Goal: Task Accomplishment & Management: Manage account settings

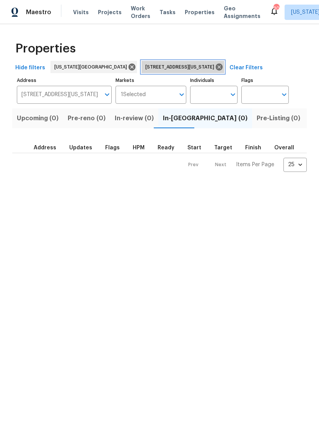
click at [216, 65] on icon at bounding box center [219, 67] width 7 height 7
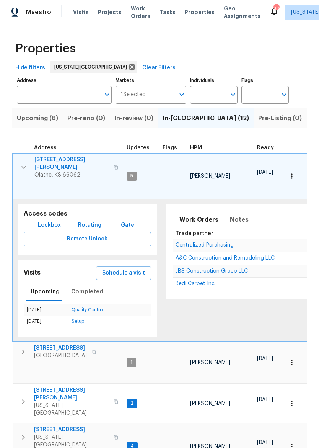
click at [19, 164] on icon "button" at bounding box center [23, 167] width 9 height 9
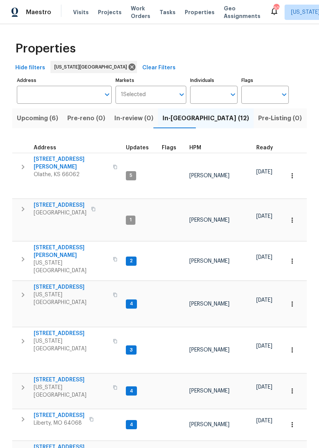
click at [46, 201] on span "10332 Cherokee Ln" at bounding box center [60, 205] width 53 height 8
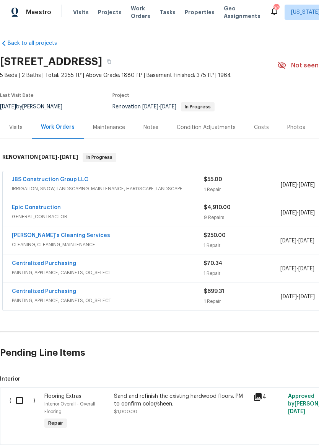
click at [15, 16] on img at bounding box center [14, 13] width 7 height 10
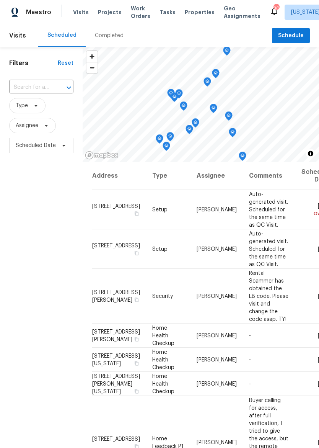
click at [191, 16] on span "Properties" at bounding box center [200, 12] width 30 height 8
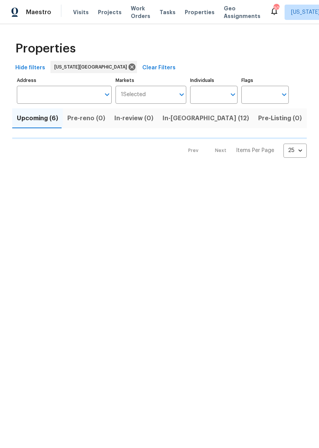
click at [173, 123] on span "In-[GEOGRAPHIC_DATA] (12)" at bounding box center [206, 118] width 86 height 11
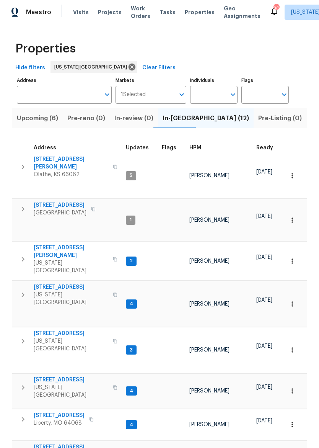
click at [41, 201] on span "[STREET_ADDRESS]" at bounding box center [60, 205] width 53 height 8
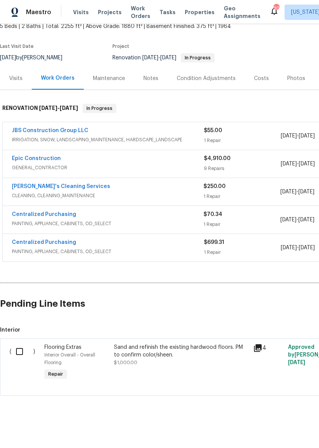
scroll to position [49, 0]
click at [197, 16] on span "Properties" at bounding box center [200, 12] width 30 height 8
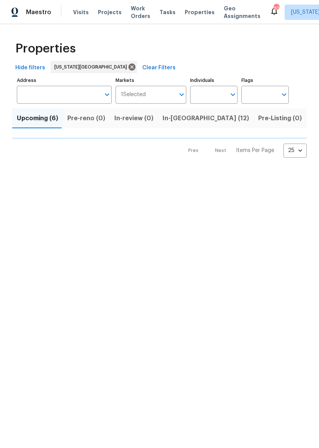
click at [178, 122] on span "In-reno (12)" at bounding box center [206, 118] width 86 height 11
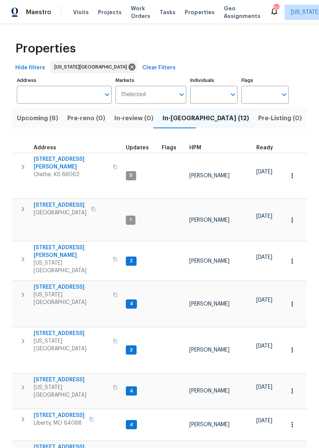
click at [63, 160] on span "12534 S Alcan Cir" at bounding box center [71, 162] width 75 height 15
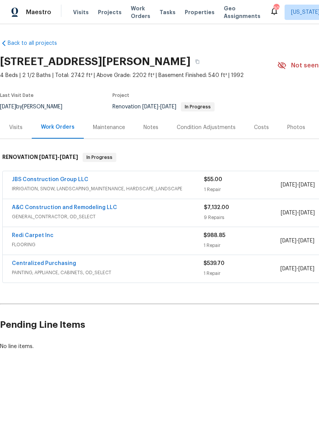
click at [144, 130] on div "Notes" at bounding box center [150, 128] width 15 height 8
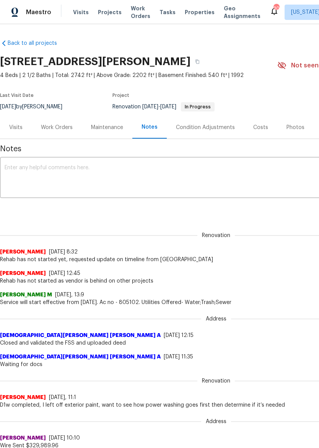
click at [5, 163] on div "x ​" at bounding box center [216, 178] width 432 height 39
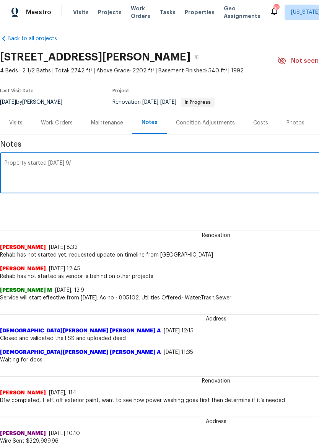
scroll to position [5, 0]
click at [186, 170] on textarea "Property started on Friday 9/" at bounding box center [216, 173] width 423 height 27
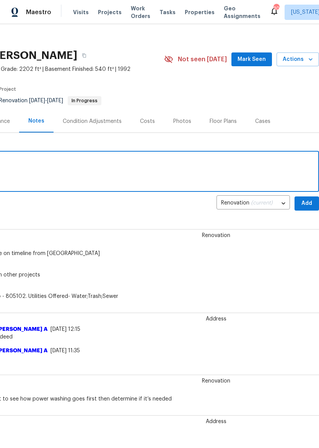
scroll to position [6, 113]
type textarea "Property started on Friday 9/12"
click at [308, 203] on span "Add" at bounding box center [307, 204] width 12 height 10
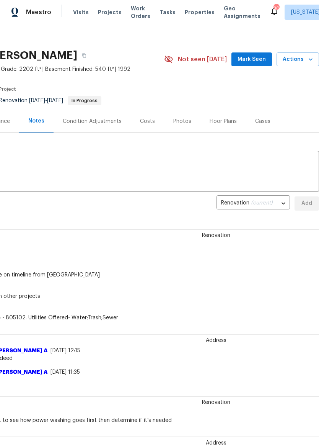
click at [195, 11] on span "Properties" at bounding box center [200, 12] width 30 height 8
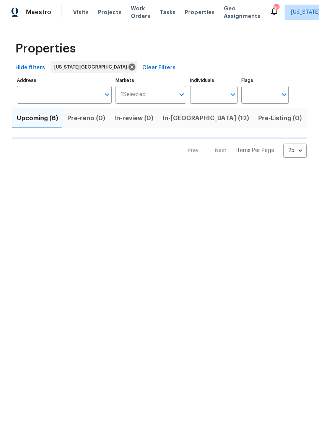
click at [179, 119] on span "In-[GEOGRAPHIC_DATA] (12)" at bounding box center [206, 118] width 86 height 11
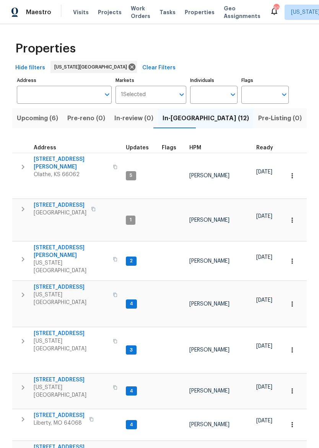
click at [44, 259] on span "[US_STATE][GEOGRAPHIC_DATA]" at bounding box center [71, 266] width 75 height 15
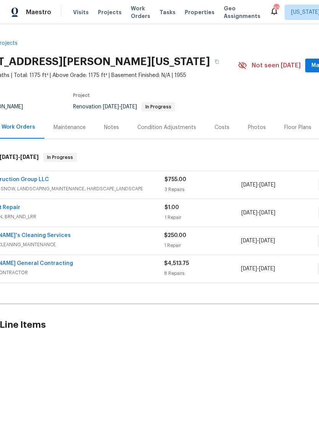
scroll to position [0, 6]
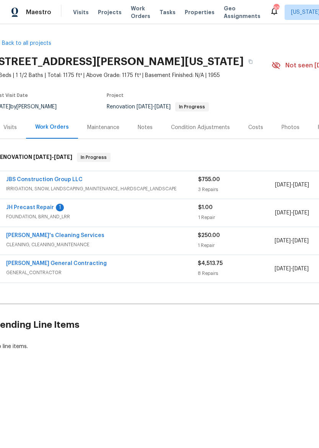
click at [21, 205] on link "JH Precast Repair" at bounding box center [30, 207] width 48 height 5
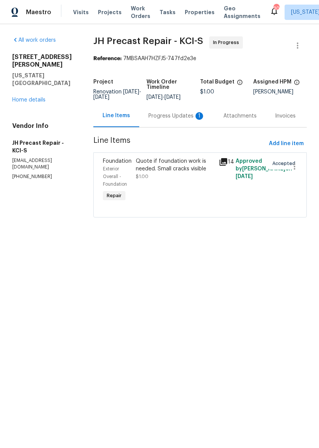
click at [183, 118] on div "Progress Updates 1" at bounding box center [176, 116] width 57 height 8
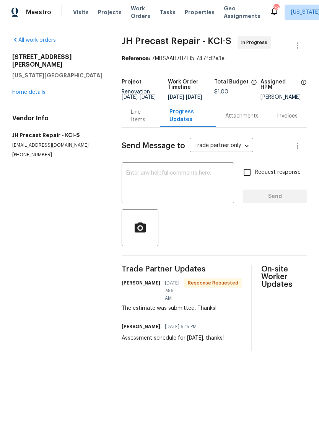
click at [242, 120] on div "Attachments" at bounding box center [241, 116] width 33 height 8
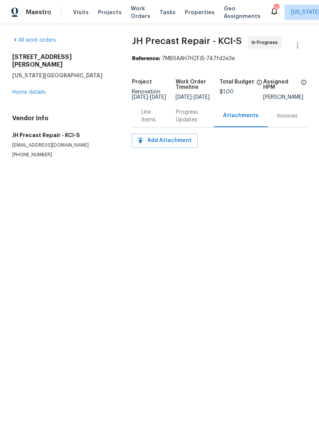
click at [186, 119] on div "Progress Updates" at bounding box center [190, 115] width 29 height 15
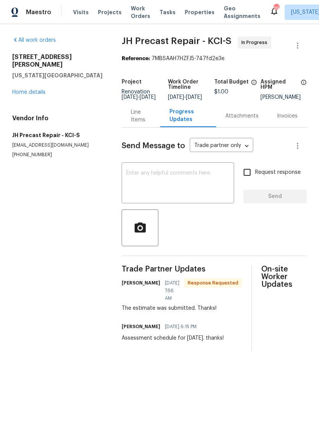
click at [143, 124] on div "Line Items" at bounding box center [141, 115] width 20 height 15
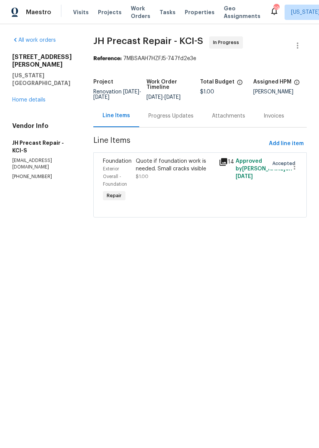
click at [177, 168] on div "Quote if foundation work is needed. Small cracks visible" at bounding box center [175, 164] width 78 height 15
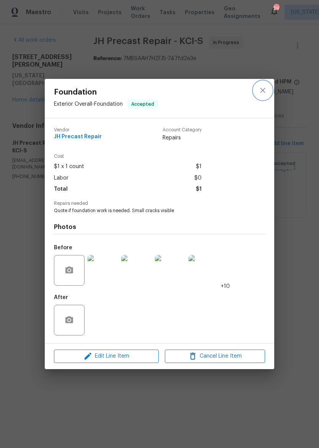
click at [261, 88] on icon "close" at bounding box center [262, 90] width 9 height 9
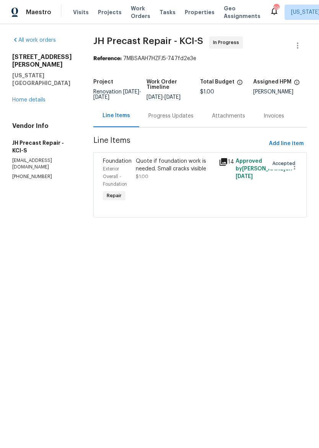
click at [21, 80] on div "8400 Holmes Rd Kansas City, MO 64131 Home details" at bounding box center [43, 78] width 63 height 51
click at [14, 97] on link "Home details" at bounding box center [28, 99] width 33 height 5
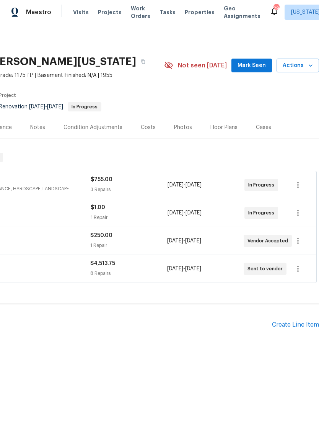
scroll to position [0, 113]
click at [298, 63] on span "Actions" at bounding box center [298, 66] width 30 height 10
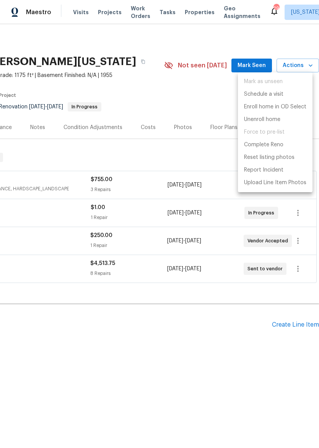
click at [195, 104] on div at bounding box center [159, 224] width 319 height 448
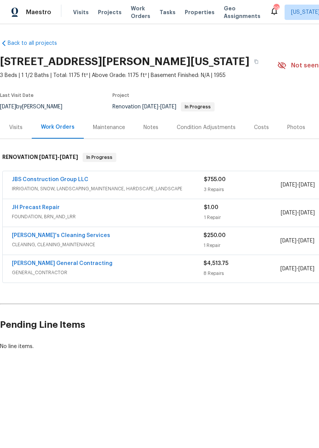
scroll to position [0, 0]
click at [23, 208] on link "JH Precast Repair" at bounding box center [36, 207] width 48 height 5
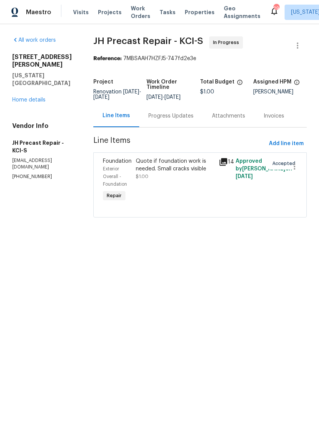
click at [18, 97] on link "Home details" at bounding box center [28, 99] width 33 height 5
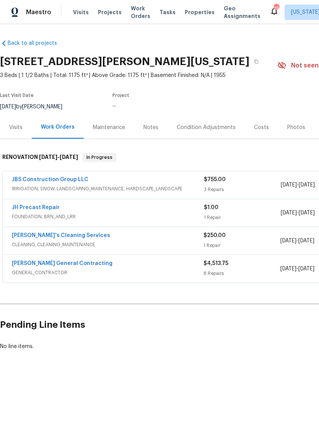
click at [197, 15] on span "Properties" at bounding box center [200, 12] width 30 height 8
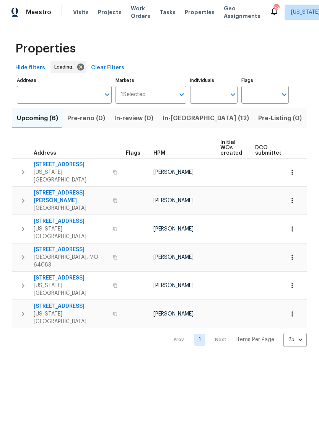
click at [184, 123] on span "In-[GEOGRAPHIC_DATA] (12)" at bounding box center [206, 118] width 86 height 11
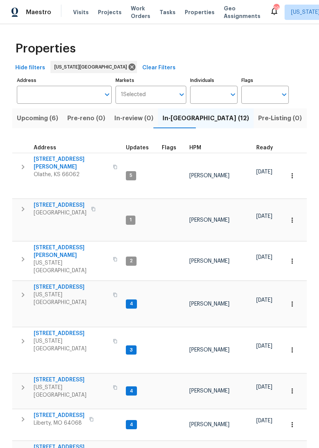
click at [17, 244] on button "button" at bounding box center [22, 259] width 15 height 31
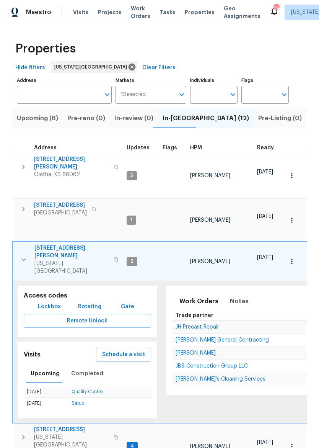
click at [292, 259] on icon "button" at bounding box center [291, 261] width 1 height 5
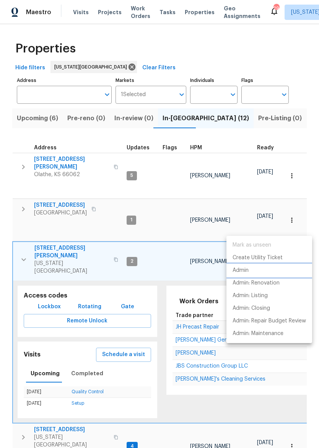
click at [259, 271] on li "Admin" at bounding box center [269, 270] width 86 height 13
click at [24, 223] on div at bounding box center [159, 224] width 319 height 448
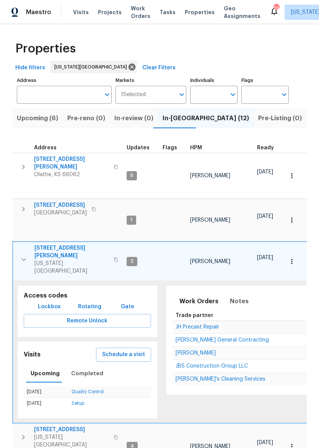
click at [23, 258] on icon "button" at bounding box center [23, 259] width 5 height 3
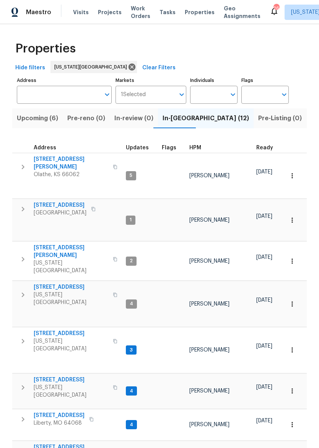
click at [57, 283] on span "[STREET_ADDRESS]" at bounding box center [71, 287] width 75 height 8
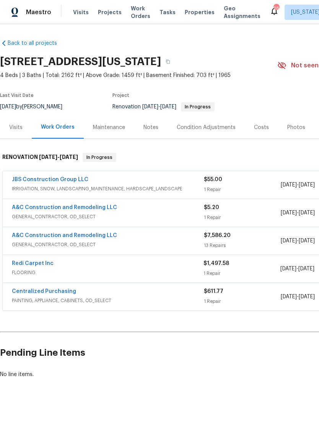
click at [112, 235] on link "A&C Construction and Remodeling LLC" at bounding box center [64, 235] width 105 height 5
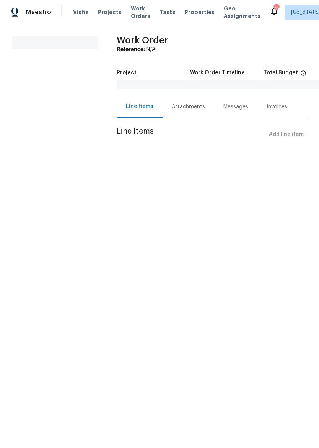
click at [190, 11] on span "Properties" at bounding box center [200, 12] width 30 height 8
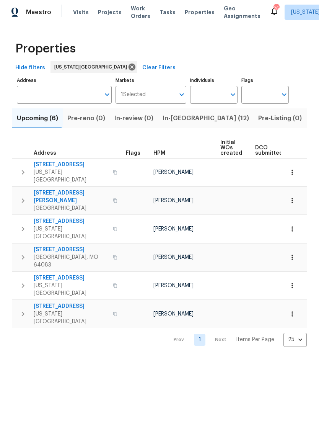
click at [184, 124] on button "In-[GEOGRAPHIC_DATA] (12)" at bounding box center [206, 118] width 96 height 20
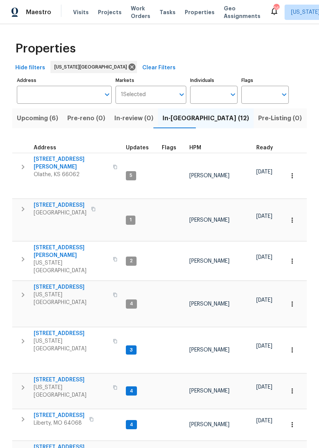
click at [111, 285] on button "button" at bounding box center [115, 294] width 9 height 18
click at [19, 283] on button "button" at bounding box center [22, 294] width 15 height 23
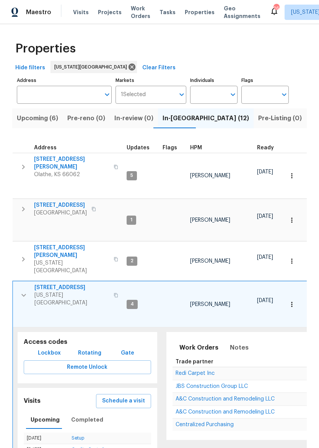
click at [291, 296] on button "button" at bounding box center [292, 304] width 17 height 17
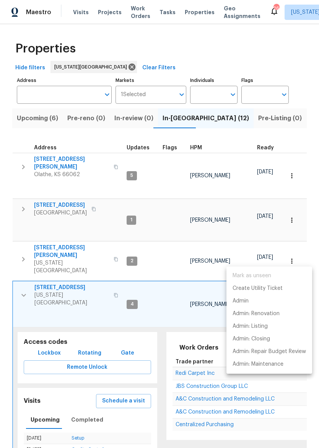
click at [269, 290] on p "Create Utility Ticket" at bounding box center [258, 288] width 50 height 8
click at [250, 302] on li "Admin" at bounding box center [269, 301] width 86 height 13
click at [275, 288] on p "Create Utility Ticket" at bounding box center [258, 288] width 50 height 8
click at [257, 290] on p "Create Utility Ticket" at bounding box center [258, 288] width 50 height 8
click at [21, 248] on div at bounding box center [159, 224] width 319 height 448
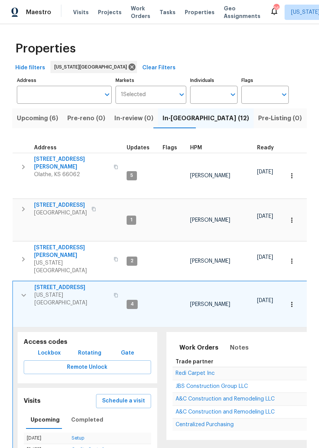
click at [28, 290] on icon "button" at bounding box center [23, 294] width 9 height 9
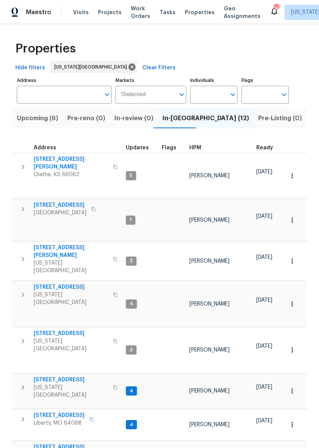
click at [55, 337] on span "[US_STATE][GEOGRAPHIC_DATA]" at bounding box center [71, 344] width 75 height 15
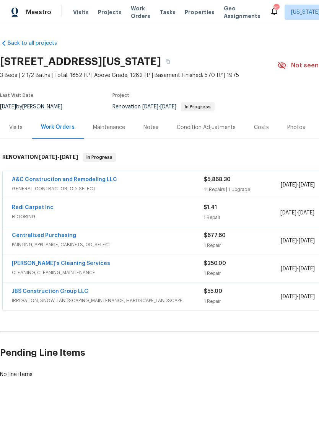
click at [154, 128] on div "Notes" at bounding box center [150, 128] width 15 height 8
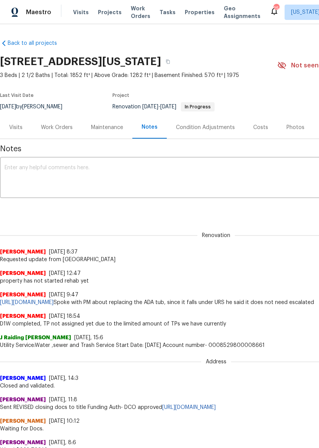
click at [65, 124] on div "Work Orders" at bounding box center [57, 128] width 32 height 8
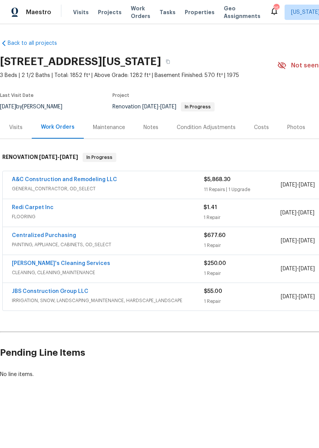
click at [110, 181] on link "A&C Construction and Remodeling LLC" at bounding box center [64, 179] width 105 height 5
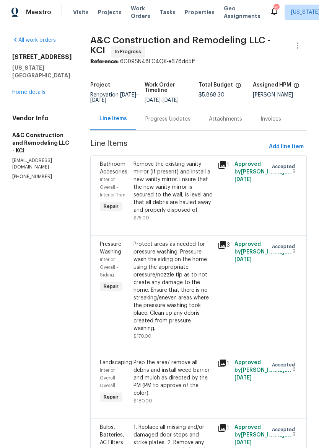
click at [184, 123] on div "Progress Updates" at bounding box center [167, 119] width 45 height 8
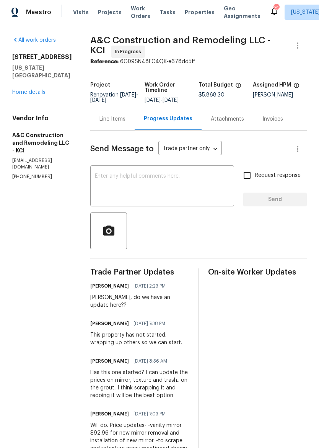
click at [188, 13] on span "Properties" at bounding box center [200, 12] width 30 height 8
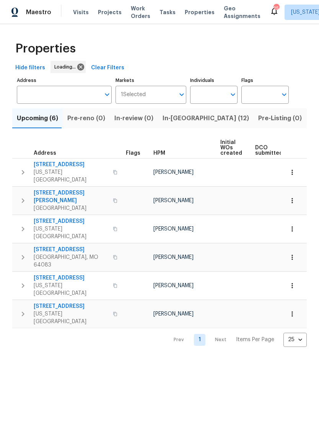
click at [164, 124] on button "In-[GEOGRAPHIC_DATA] (12)" at bounding box center [206, 118] width 96 height 20
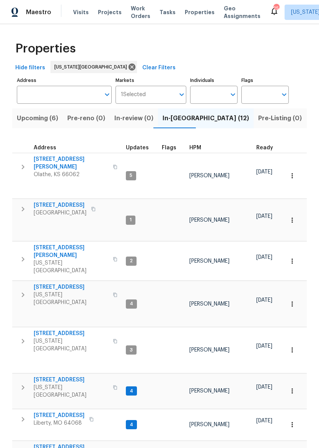
scroll to position [6, 0]
click at [65, 376] on span "[STREET_ADDRESS]" at bounding box center [71, 380] width 75 height 8
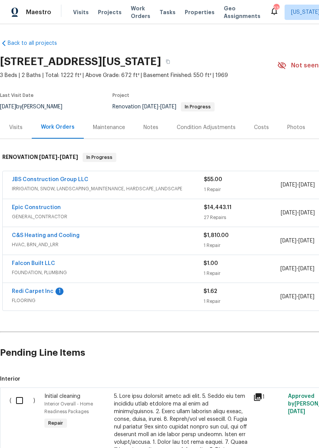
click at [66, 237] on link "C&S Heating and Cooling" at bounding box center [46, 235] width 68 height 5
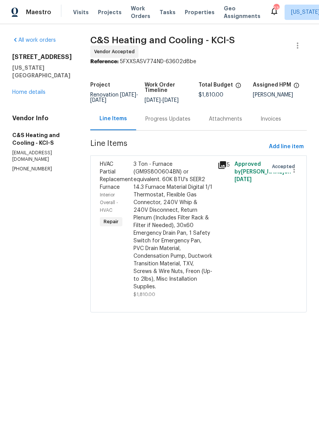
click at [191, 122] on div "Progress Updates" at bounding box center [167, 119] width 45 height 8
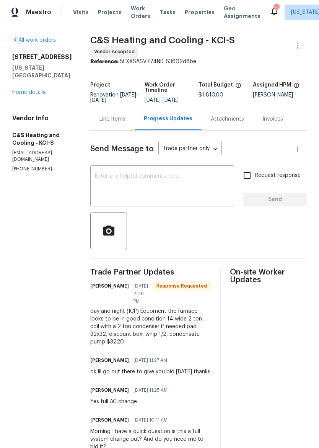
click at [37, 90] on link "Home details" at bounding box center [28, 92] width 33 height 5
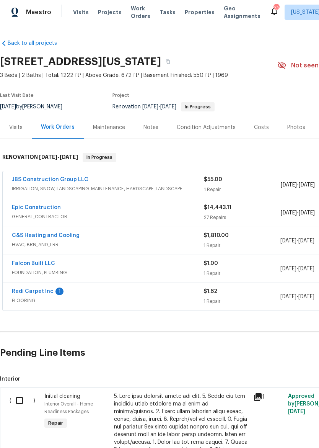
click at [188, 13] on span "Properties" at bounding box center [200, 12] width 30 height 8
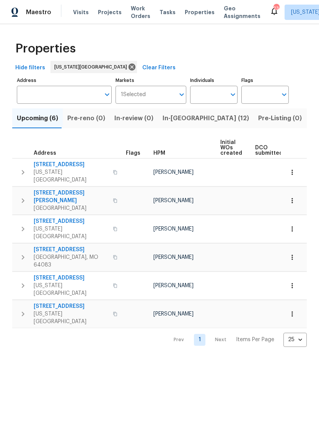
click at [181, 121] on span "In-[GEOGRAPHIC_DATA] (12)" at bounding box center [206, 118] width 86 height 11
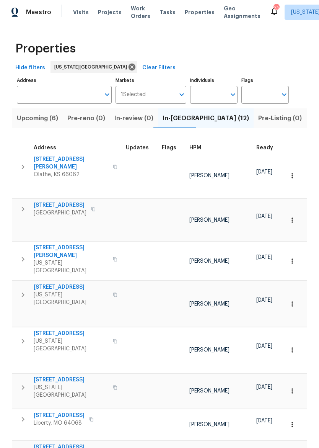
click at [76, 411] on span "[STREET_ADDRESS]" at bounding box center [59, 415] width 51 height 8
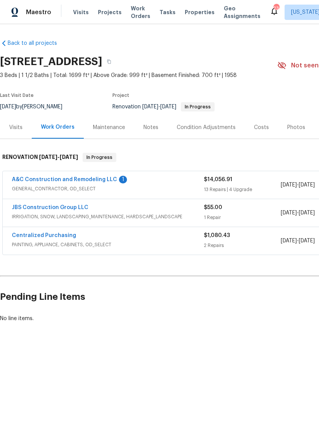
click at [150, 118] on div "Notes" at bounding box center [150, 127] width 33 height 23
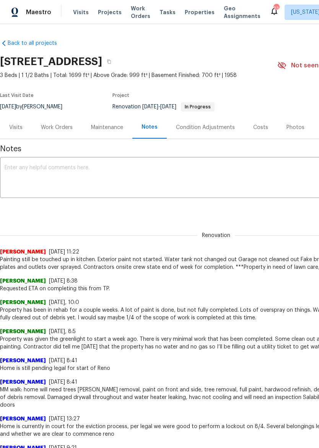
click at [52, 128] on div "Work Orders" at bounding box center [57, 128] width 32 height 8
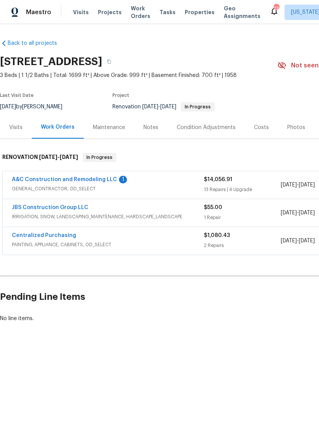
click at [24, 181] on link "A&C Construction and Remodeling LLC" at bounding box center [64, 179] width 105 height 5
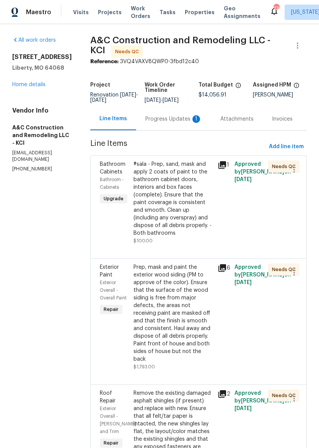
scroll to position [0, 0]
click at [170, 122] on div "Progress Updates 1" at bounding box center [173, 119] width 57 height 8
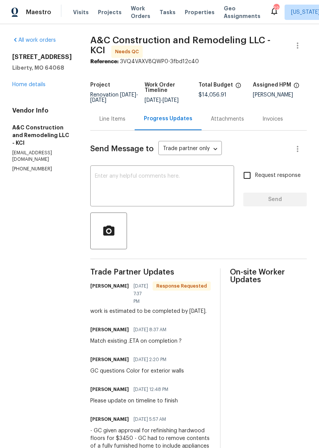
click at [191, 8] on span "Properties" at bounding box center [200, 12] width 30 height 8
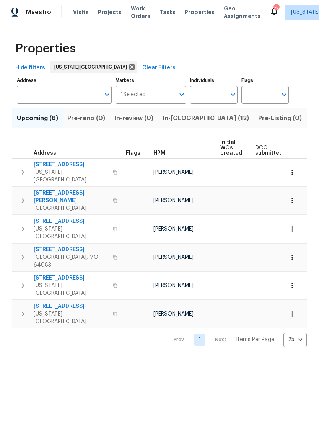
click at [177, 120] on span "In-reno (12)" at bounding box center [206, 118] width 86 height 11
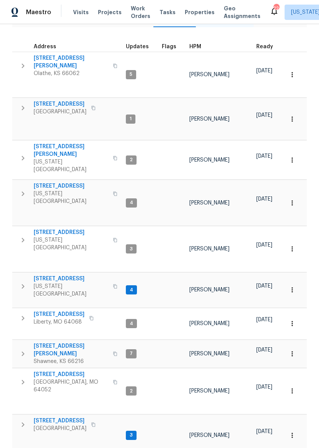
scroll to position [101, 0]
click at [46, 358] on span "Shawnee, KS 66216" at bounding box center [71, 362] width 75 height 8
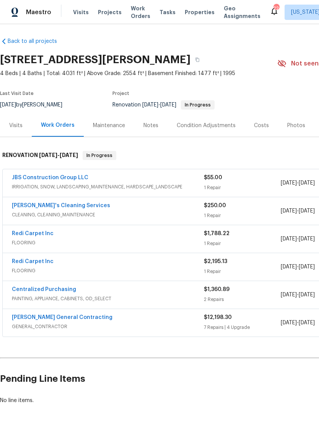
scroll to position [2, 0]
click at [172, 183] on span "IRRIGATION, SNOW, LANDSCAPING_MAINTENANCE, HARDSCAPE_LANDSCAPE" at bounding box center [108, 187] width 192 height 8
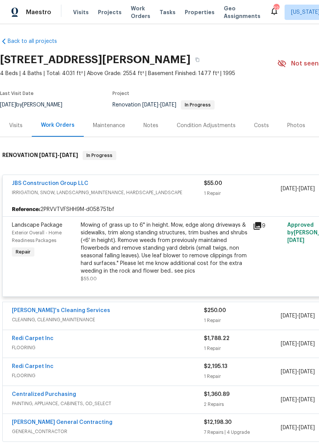
click at [172, 191] on span "IRRIGATION, SNOW, LANDSCAPING_MAINTENANCE, HARDSCAPE_LANDSCAPE" at bounding box center [108, 193] width 192 height 8
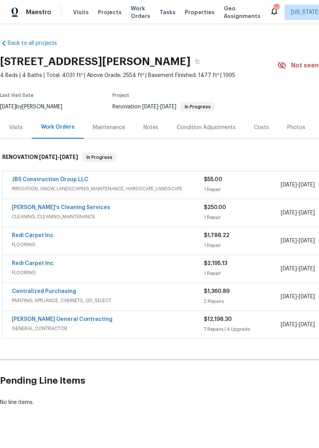
scroll to position [0, 0]
click at [153, 129] on div "Notes" at bounding box center [150, 128] width 15 height 8
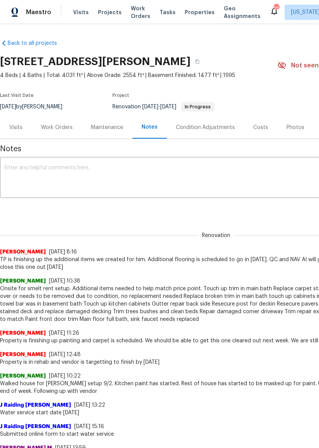
click at [186, 176] on textarea at bounding box center [216, 178] width 423 height 27
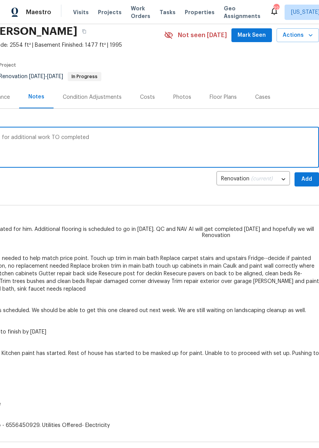
scroll to position [30, 113]
type textarea "TP has 2 small things left , need to add wo for additional work TO completed"
click at [306, 182] on span "Add" at bounding box center [307, 179] width 12 height 10
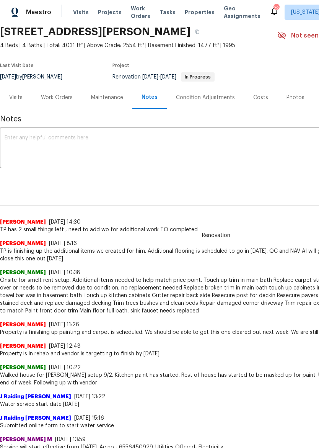
scroll to position [30, 0]
click at [185, 15] on span "Properties" at bounding box center [200, 12] width 30 height 8
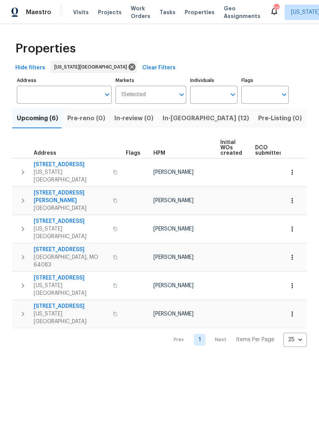
click at [178, 119] on span "In-[GEOGRAPHIC_DATA] (12)" at bounding box center [206, 118] width 86 height 11
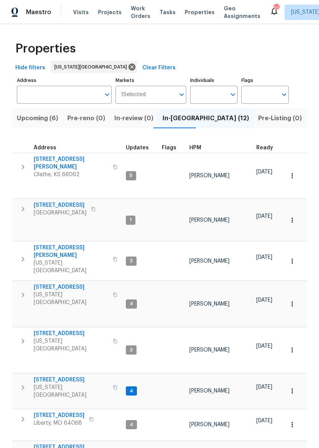
click at [258, 121] on span "Pre-Listing (0)" at bounding box center [280, 118] width 44 height 11
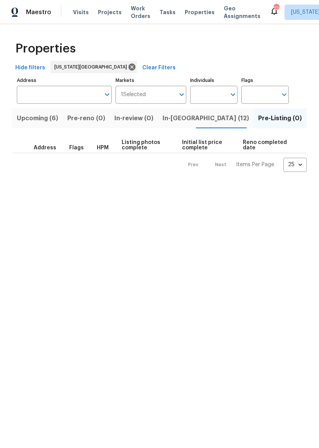
click at [179, 120] on span "In-[GEOGRAPHIC_DATA] (12)" at bounding box center [206, 118] width 86 height 11
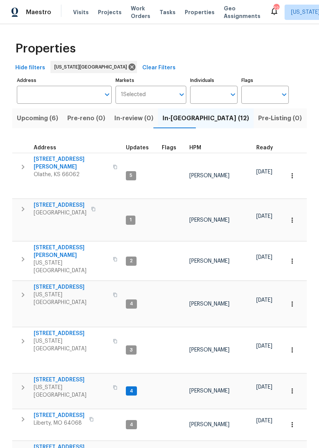
scroll to position [6, 0]
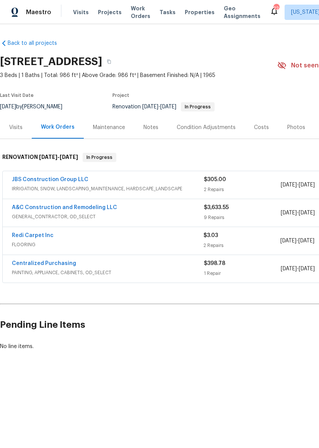
click at [145, 131] on div "Notes" at bounding box center [150, 127] width 33 height 23
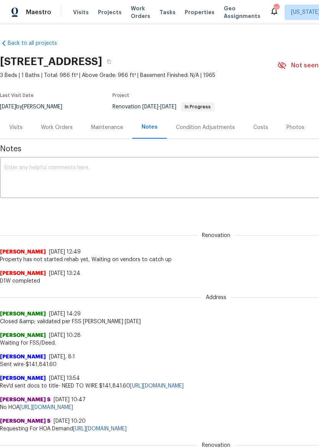
click at [66, 128] on div "Work Orders" at bounding box center [57, 128] width 32 height 8
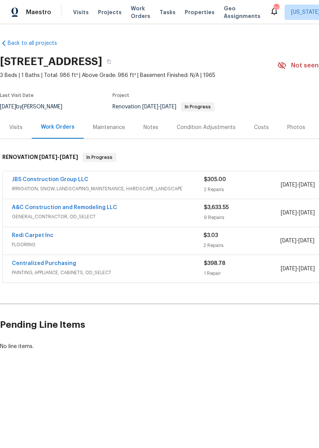
click at [22, 209] on link "A&C Construction and Remodeling LLC" at bounding box center [64, 207] width 105 height 5
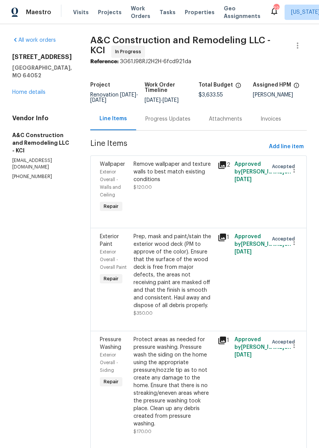
click at [182, 122] on div "Progress Updates" at bounding box center [167, 119] width 45 height 8
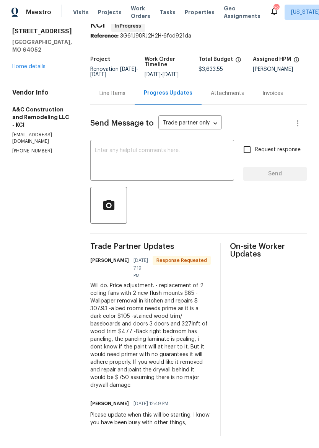
scroll to position [48, 0]
click at [193, 10] on span "Properties" at bounding box center [200, 12] width 30 height 8
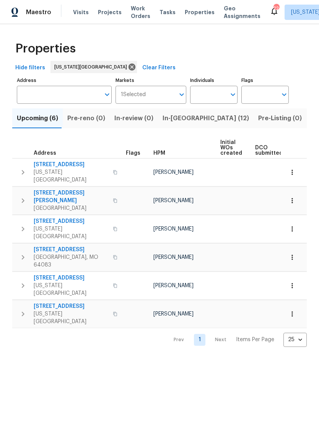
click at [178, 121] on span "In-[GEOGRAPHIC_DATA] (12)" at bounding box center [206, 118] width 86 height 11
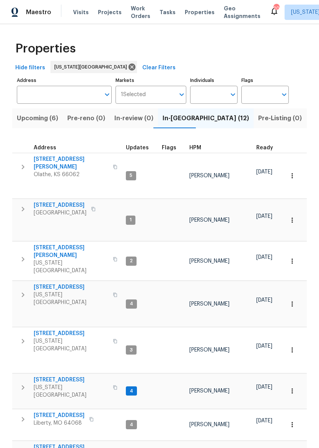
scroll to position [6, 0]
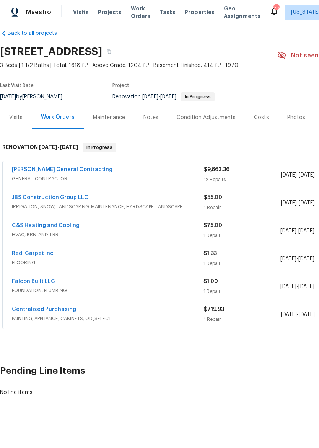
scroll to position [10, 0]
click at [193, 21] on div "Maestro Visits Projects Work Orders Tasks Properties Geo Assignments 20 Kansas …" at bounding box center [159, 12] width 319 height 24
click at [186, 16] on span "Properties" at bounding box center [200, 12] width 30 height 8
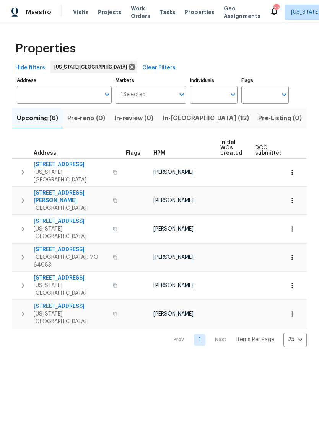
click at [180, 119] on span "In-reno (12)" at bounding box center [206, 118] width 86 height 11
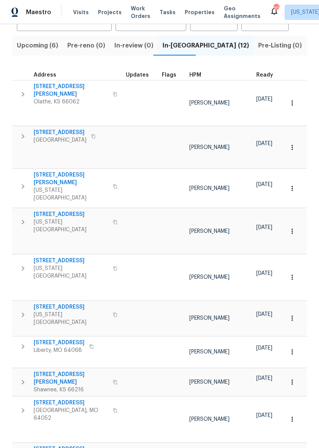
scroll to position [79, 0]
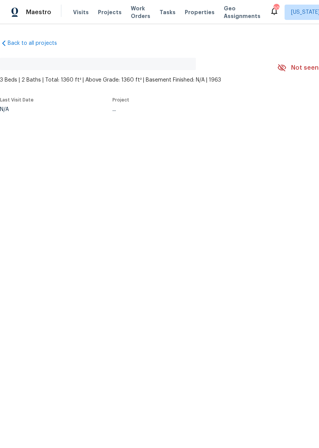
click at [186, 16] on span "Properties" at bounding box center [200, 12] width 30 height 8
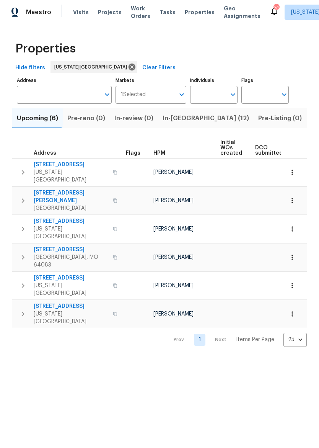
click at [173, 121] on span "In-[GEOGRAPHIC_DATA] (12)" at bounding box center [206, 118] width 86 height 11
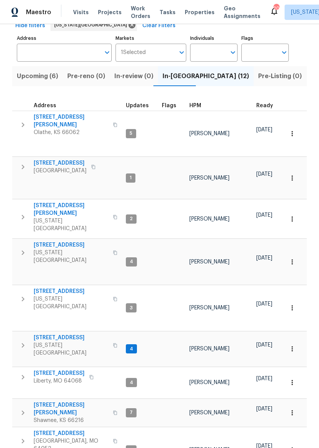
scroll to position [57, 0]
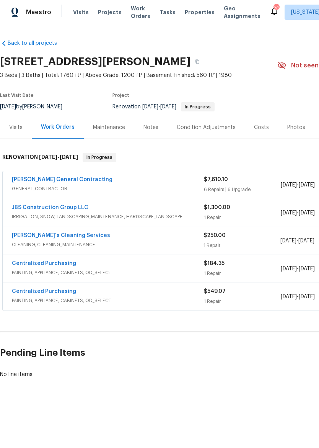
click at [26, 237] on link "[PERSON_NAME]'s Cleaning Services" at bounding box center [61, 235] width 98 height 5
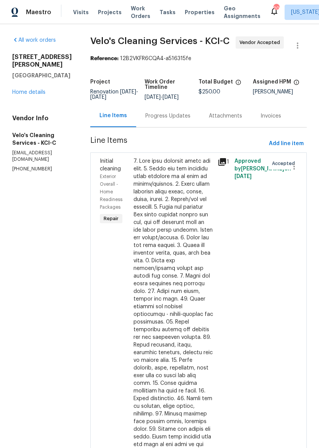
click at [167, 122] on div "Progress Updates" at bounding box center [168, 115] width 64 height 23
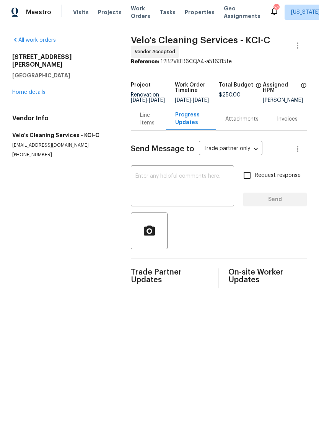
click at [191, 186] on textarea at bounding box center [182, 186] width 94 height 27
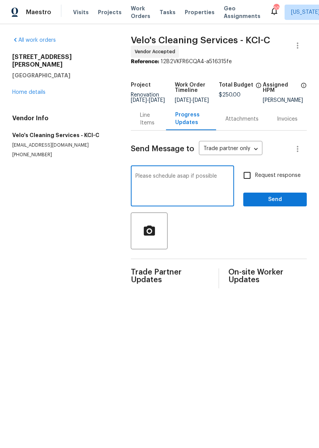
type textarea "Please schedule asap if possible"
click at [285, 204] on span "Send" at bounding box center [274, 200] width 51 height 10
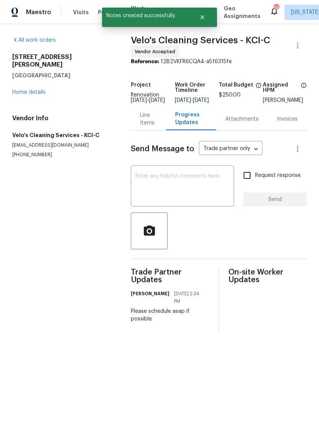
click at [17, 11] on img at bounding box center [14, 13] width 7 height 10
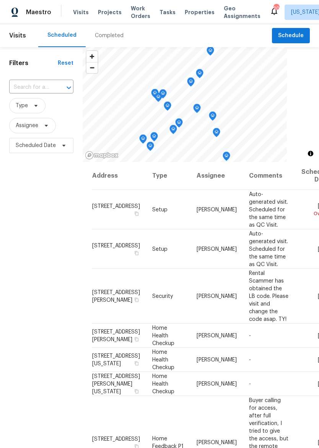
click at [191, 8] on span "Properties" at bounding box center [200, 12] width 30 height 8
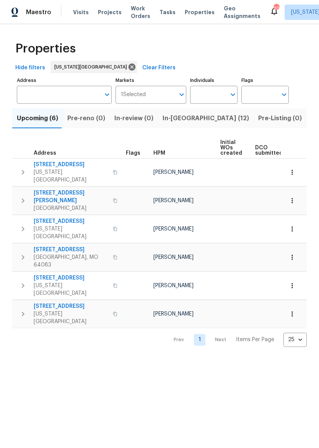
click at [181, 121] on span "In-[GEOGRAPHIC_DATA] (12)" at bounding box center [206, 118] width 86 height 11
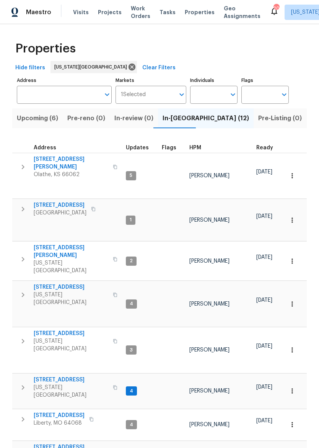
click at [62, 95] on input "Address" at bounding box center [58, 95] width 83 height 18
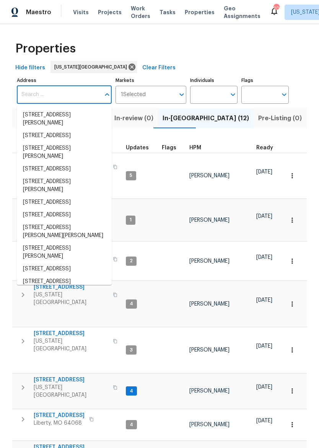
click at [71, 98] on input "Address" at bounding box center [58, 95] width 83 height 18
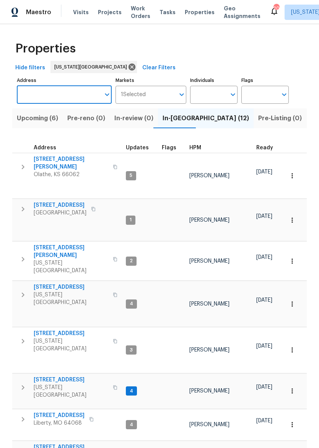
click at [76, 88] on input "Address" at bounding box center [58, 95] width 83 height 18
type input "6700"
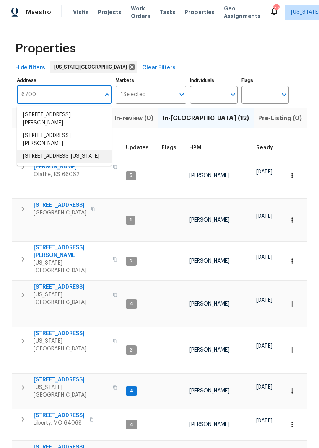
click at [77, 152] on li "[STREET_ADDRESS][US_STATE]" at bounding box center [64, 156] width 95 height 13
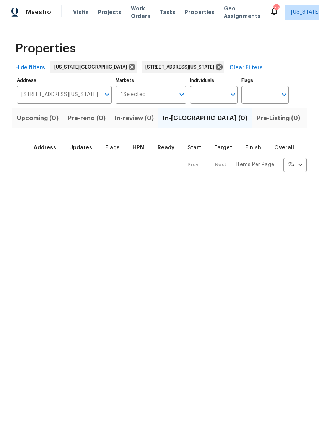
click at [310, 122] on span "Listed (1)" at bounding box center [324, 118] width 28 height 11
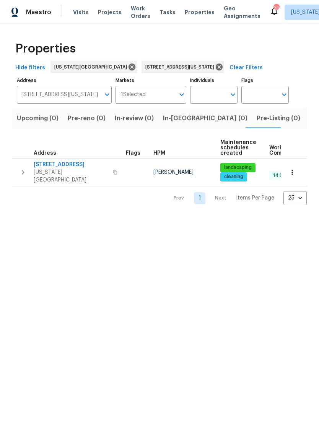
click at [57, 161] on span "[STREET_ADDRESS]" at bounding box center [71, 165] width 75 height 8
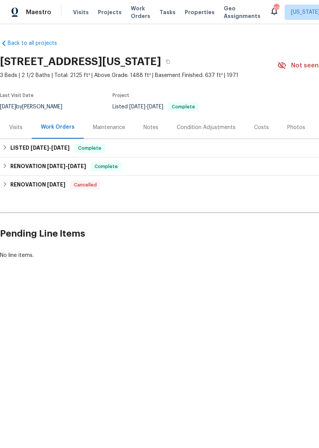
click at [13, 129] on div "Visits" at bounding box center [15, 128] width 13 height 8
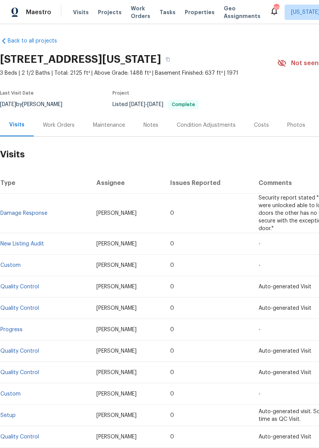
scroll to position [2, 0]
click at [152, 123] on div "Notes" at bounding box center [150, 125] width 15 height 8
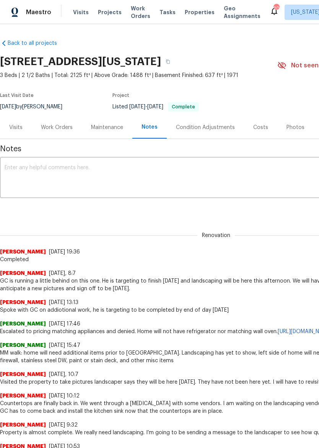
click at [170, 170] on textarea at bounding box center [216, 178] width 423 height 27
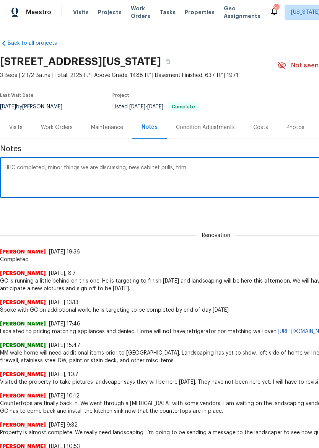
type textarea "HHC completed, minor things we are discussing, new cabinet pulls, trim"
click at [199, 6] on div "Visits Projects Work Orders Tasks Properties Geo Assignments" at bounding box center [171, 12] width 197 height 15
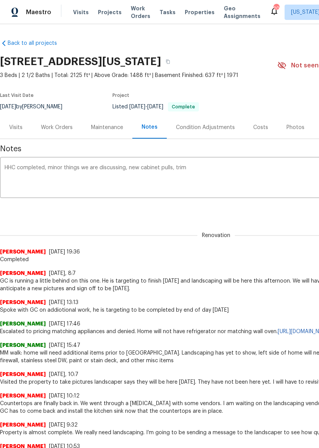
click at [195, 10] on span "Properties" at bounding box center [200, 12] width 30 height 8
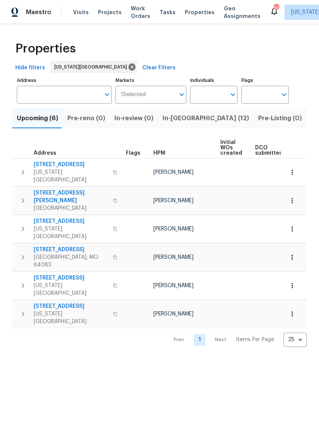
click at [192, 8] on span "Properties" at bounding box center [200, 12] width 30 height 8
click at [179, 115] on span "In-[GEOGRAPHIC_DATA] (12)" at bounding box center [206, 118] width 86 height 11
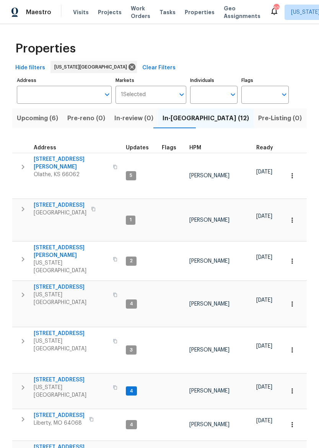
scroll to position [6, 0]
click at [64, 411] on span "[STREET_ADDRESS]" at bounding box center [59, 415] width 51 height 8
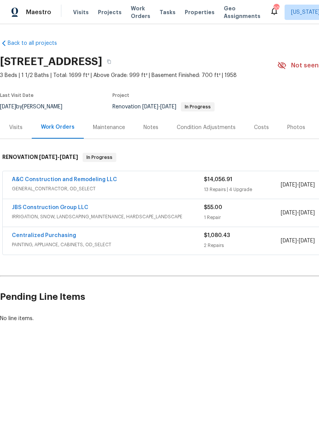
click at [31, 178] on link "A&C Construction and Remodeling LLC" at bounding box center [64, 179] width 105 height 5
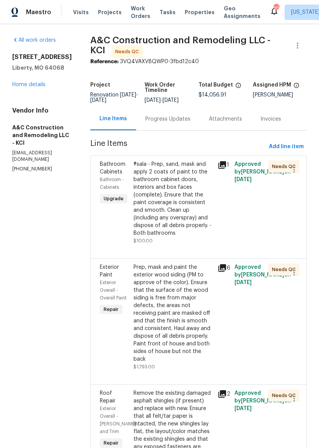
click at [287, 226] on div at bounding box center [291, 202] width 17 height 89
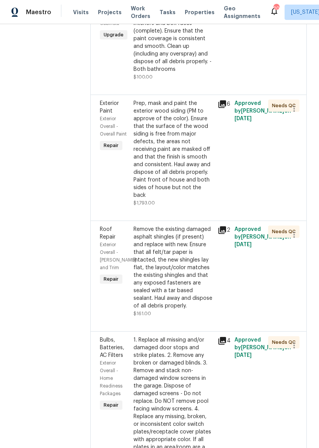
scroll to position [162, 0]
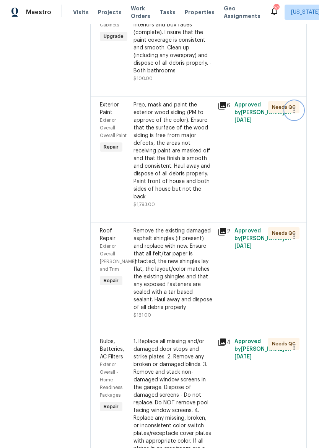
click at [296, 115] on icon "button" at bounding box center [294, 110] width 9 height 9
click at [289, 160] on div at bounding box center [159, 224] width 319 height 448
click at [289, 160] on div "Cancel" at bounding box center [159, 224] width 319 height 448
click at [213, 176] on div "Prep, mask and paint the exterior wood siding (PM to approve of the color). Ens…" at bounding box center [174, 150] width 80 height 99
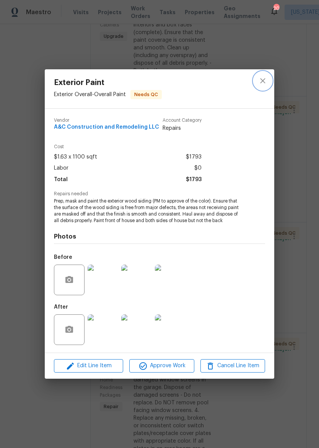
click at [263, 88] on button "close" at bounding box center [263, 81] width 18 height 18
